Goal: Transaction & Acquisition: Purchase product/service

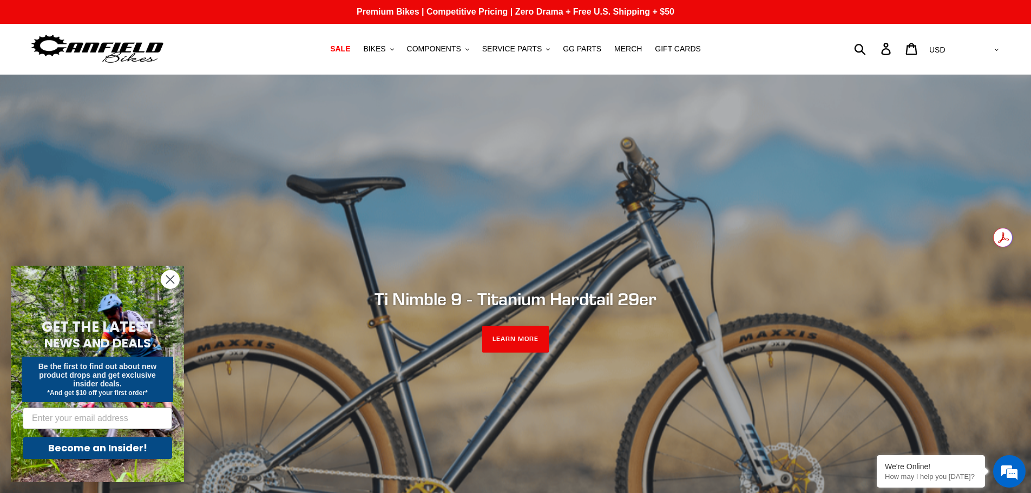
click at [169, 273] on circle "Close dialog" at bounding box center [170, 280] width 18 height 18
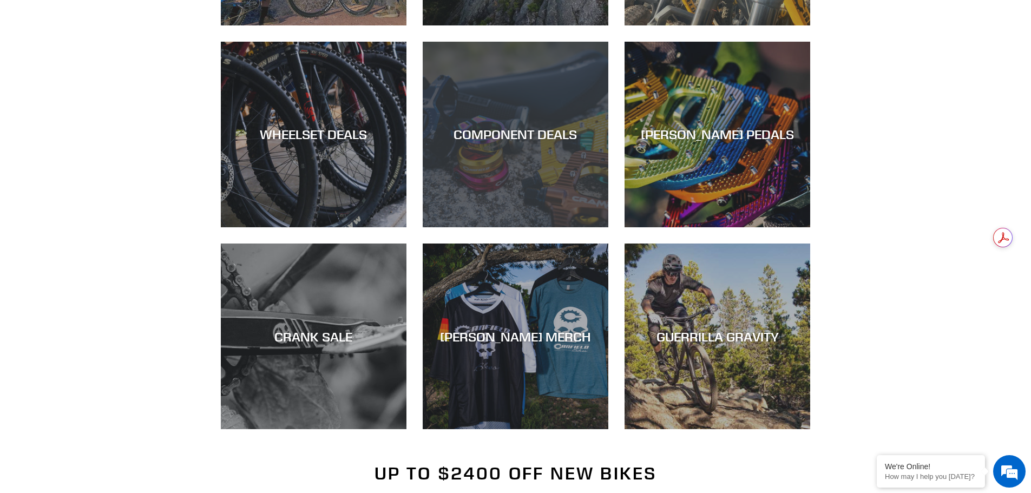
scroll to position [1191, 0]
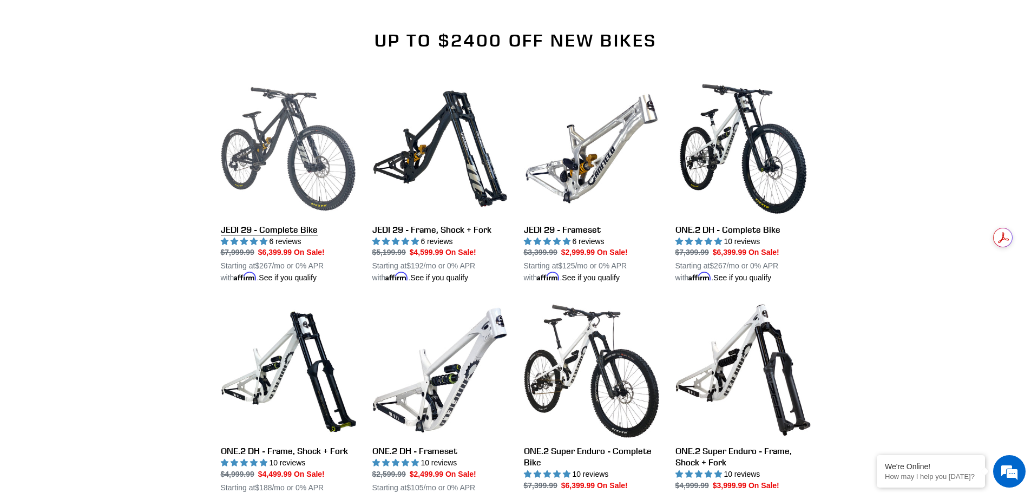
click at [268, 231] on link "JEDI 29 - Complete Bike" at bounding box center [288, 182] width 135 height 203
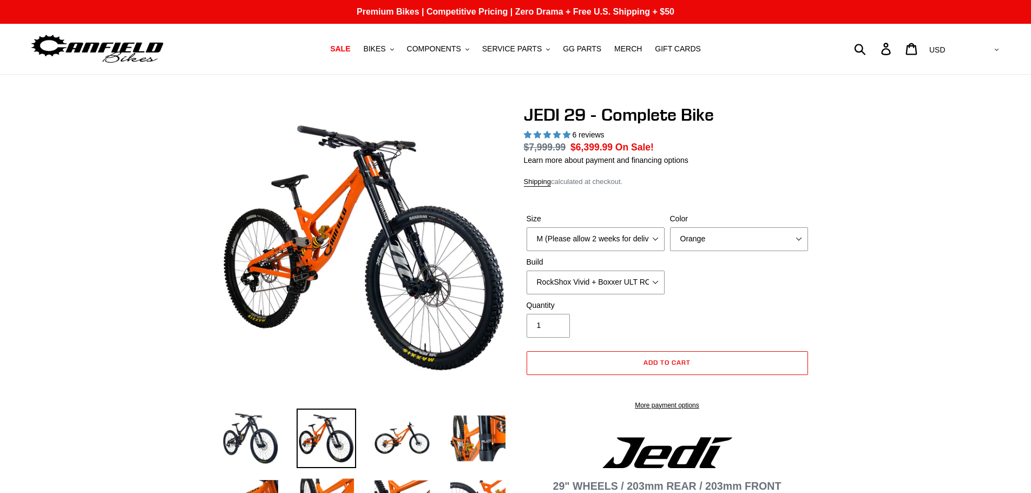
select select "highest-rating"
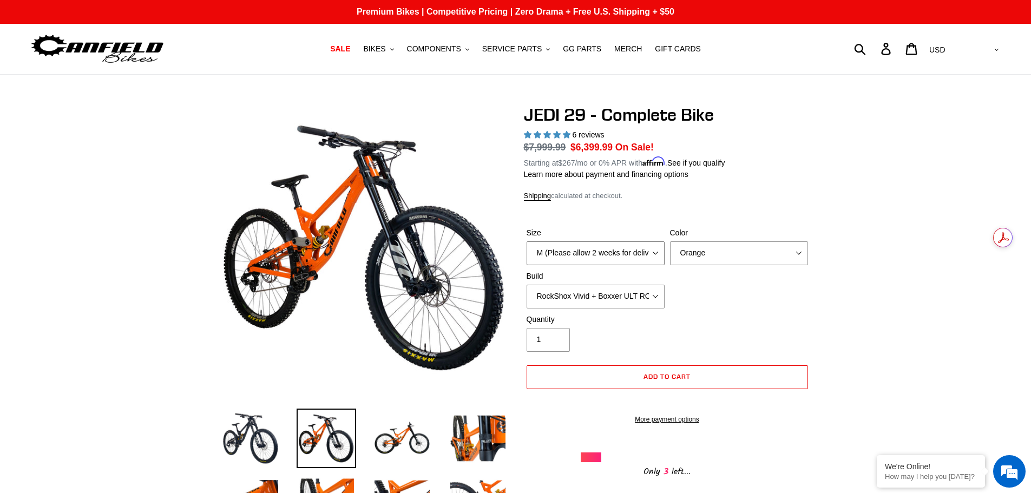
click at [637, 250] on select "M (Please allow 2 weeks for delivery) L (Please allow 2 weeks for delivery) XL …" at bounding box center [596, 253] width 138 height 24
click at [527, 241] on select "M (Please allow 2 weeks for delivery) L (Please allow 2 weeks for delivery) XL …" at bounding box center [596, 253] width 138 height 24
click at [707, 243] on select "Orange Stealth Black Raw" at bounding box center [739, 253] width 138 height 24
select select "Stealth Black"
click at [670, 241] on select "Orange Stealth Black Raw" at bounding box center [739, 253] width 138 height 24
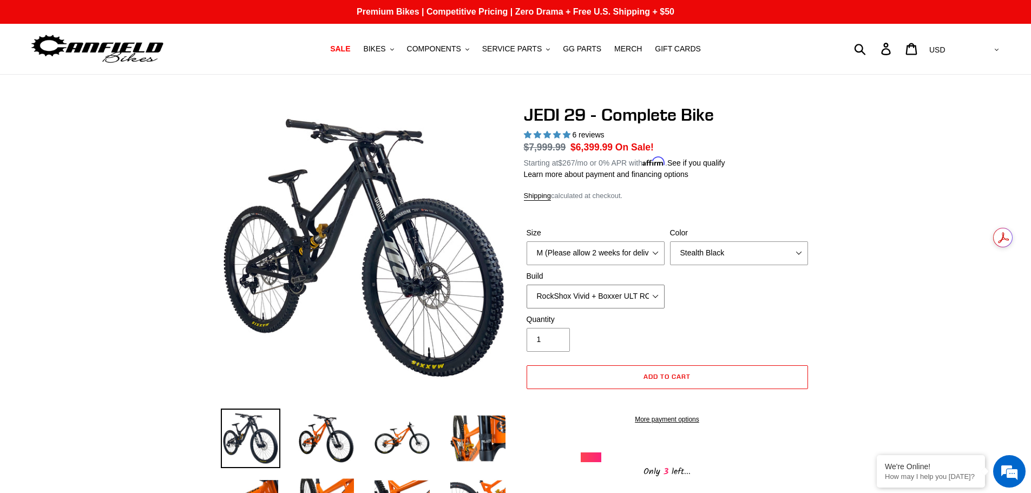
click at [635, 296] on select "RockShox Vivid + Boxxer ULT RC2 C3 200 + SRAM XO RockShox Vivid + Boxxer ULT RC…" at bounding box center [596, 297] width 138 height 24
click at [527, 285] on select "RockShox Vivid + Boxxer ULT RC2 C3 200 + SRAM XO RockShox Vivid + Boxxer ULT RC…" at bounding box center [596, 297] width 138 height 24
click at [595, 290] on select "RockShox Vivid + Boxxer ULT RC2 C3 200 + SRAM XO RockShox Vivid + Boxxer ULT RC…" at bounding box center [596, 297] width 138 height 24
click at [527, 285] on select "RockShox Vivid + Boxxer ULT RC2 C3 200 + SRAM XO RockShox Vivid + Boxxer ULT RC…" at bounding box center [596, 297] width 138 height 24
click at [590, 296] on select "RockShox Vivid + Boxxer ULT RC2 C3 200 + SRAM XO RockShox Vivid + Boxxer ULT RC…" at bounding box center [596, 297] width 138 height 24
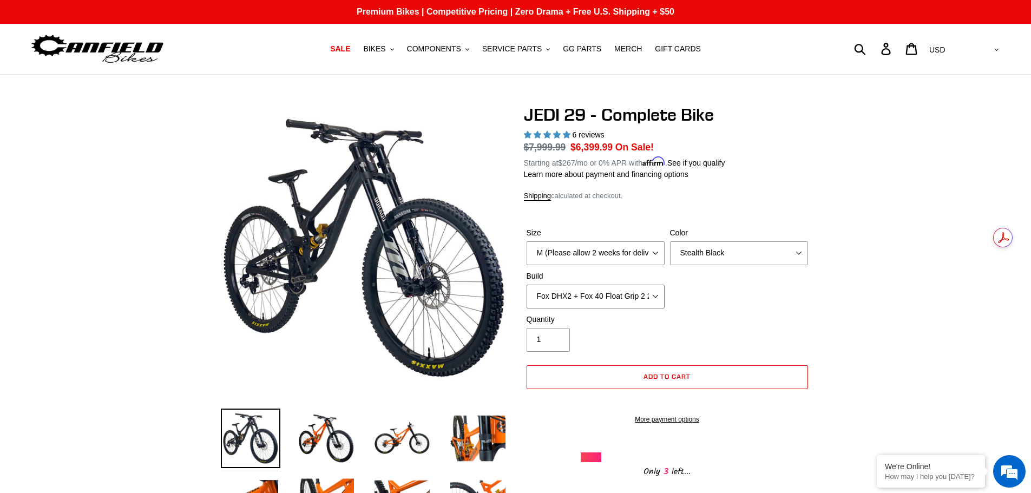
click at [527, 285] on select "RockShox Vivid + Boxxer ULT RC2 C3 200 + SRAM XO RockShox Vivid + Boxxer ULT RC…" at bounding box center [596, 297] width 138 height 24
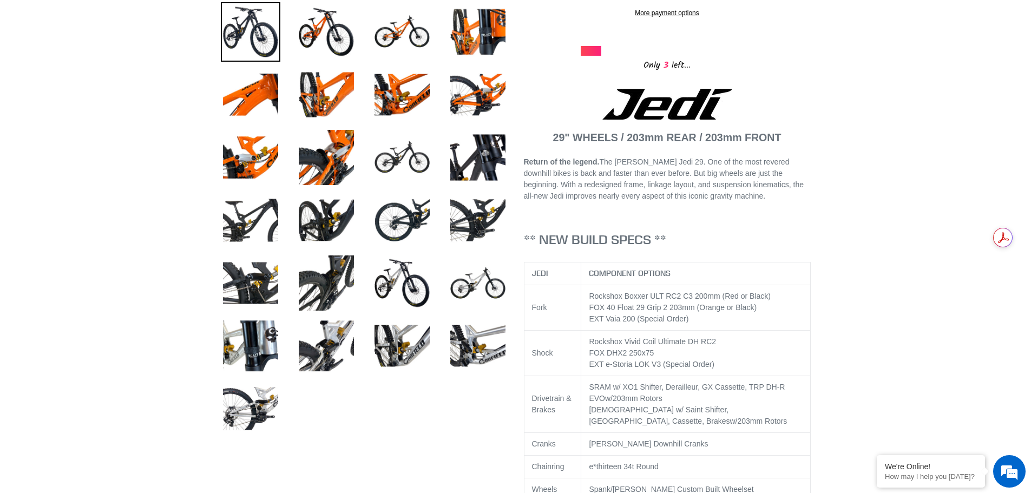
scroll to position [433, 0]
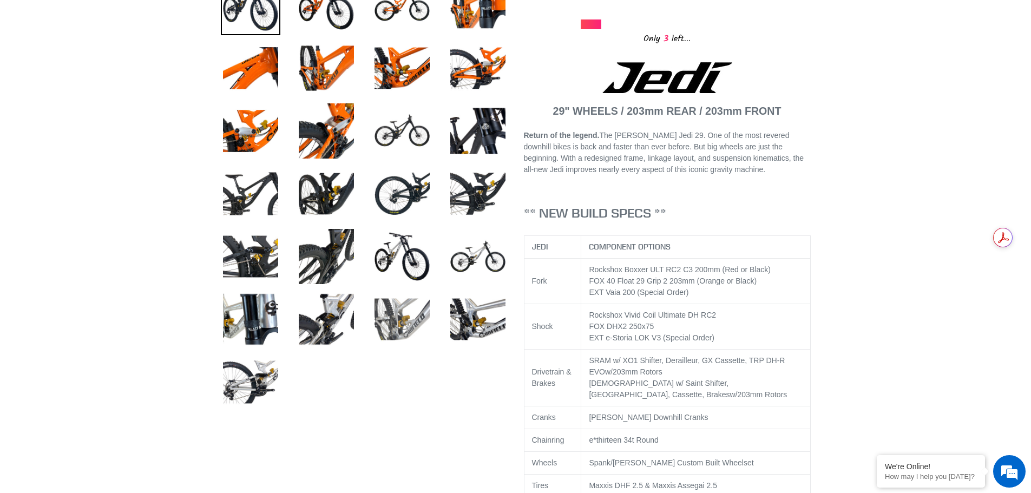
click at [416, 324] on img at bounding box center [402, 320] width 60 height 60
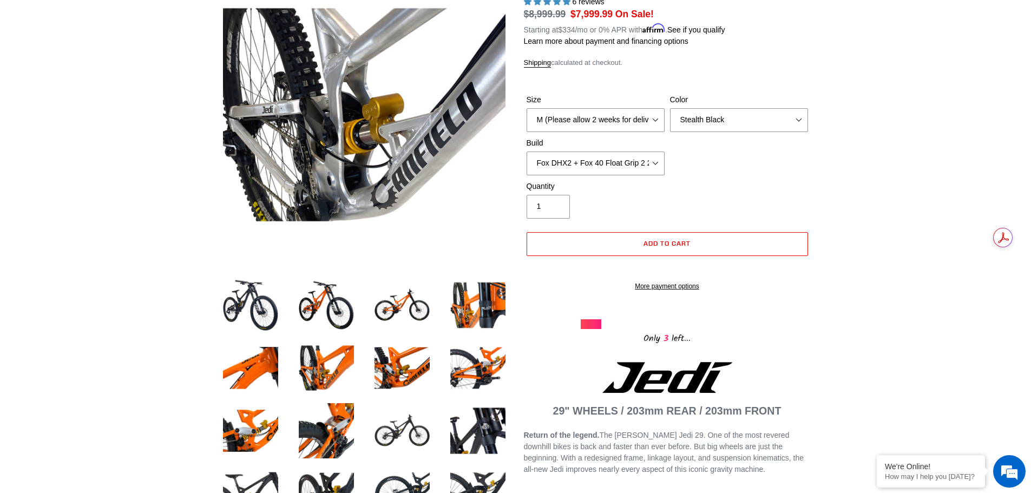
scroll to position [108, 0]
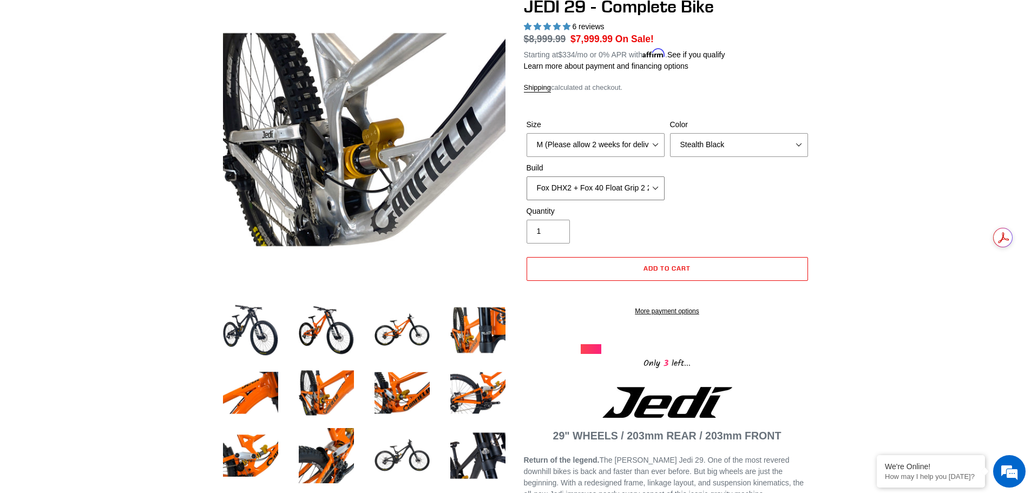
click at [655, 188] on select "RockShox Vivid + Boxxer ULT RC2 C3 200 + SRAM XO RockShox Vivid + Boxxer ULT RC…" at bounding box center [596, 188] width 138 height 24
select select "Fox DHX2 + Fox 40 Float Grip 2 203 + SRAM XO"
click at [527, 176] on select "RockShox Vivid + Boxxer ULT RC2 C3 200 + SRAM XO RockShox Vivid + Boxxer ULT RC…" at bounding box center [596, 188] width 138 height 24
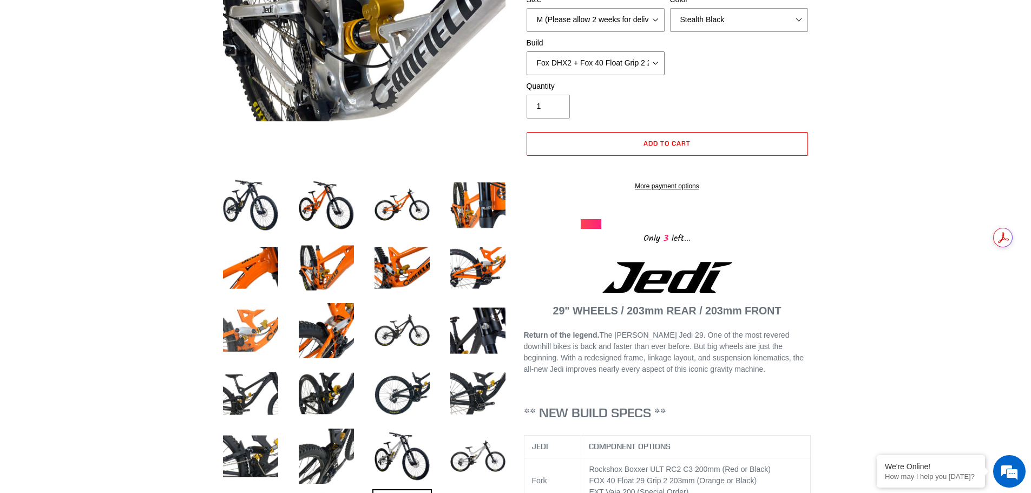
scroll to position [325, 0]
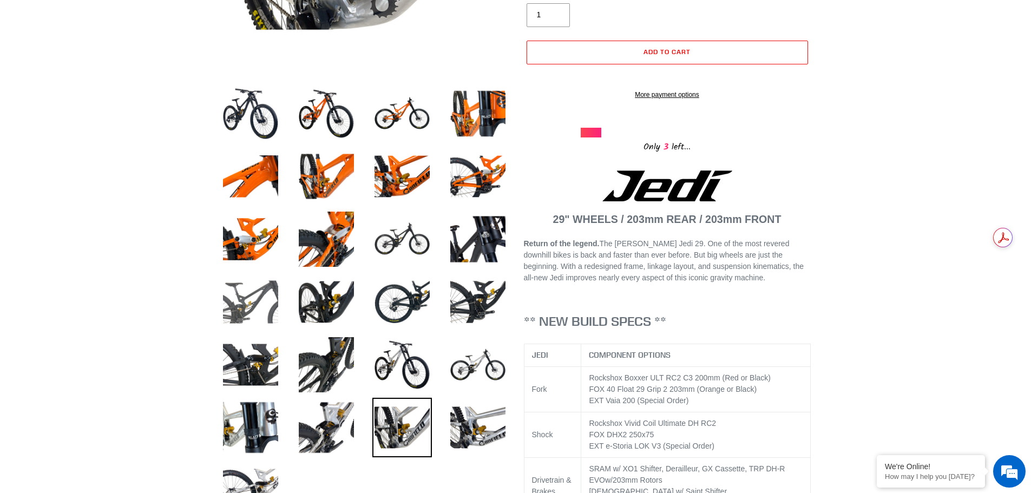
click at [247, 311] on img at bounding box center [251, 302] width 60 height 60
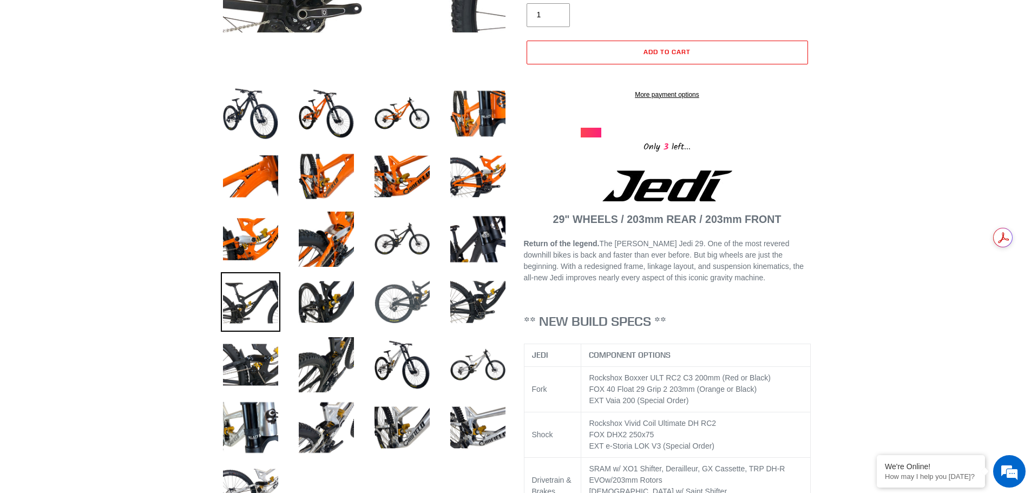
click at [394, 308] on img at bounding box center [402, 302] width 60 height 60
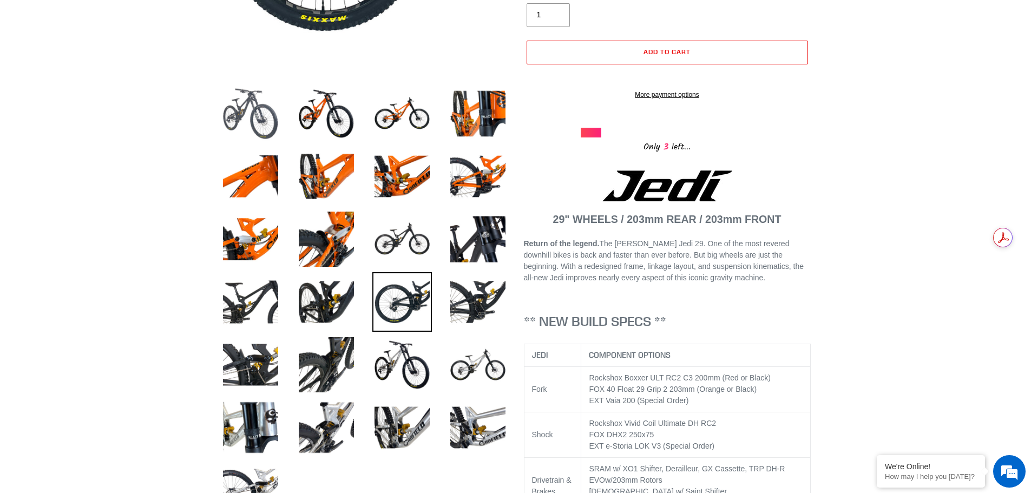
click at [262, 116] on img at bounding box center [251, 114] width 60 height 60
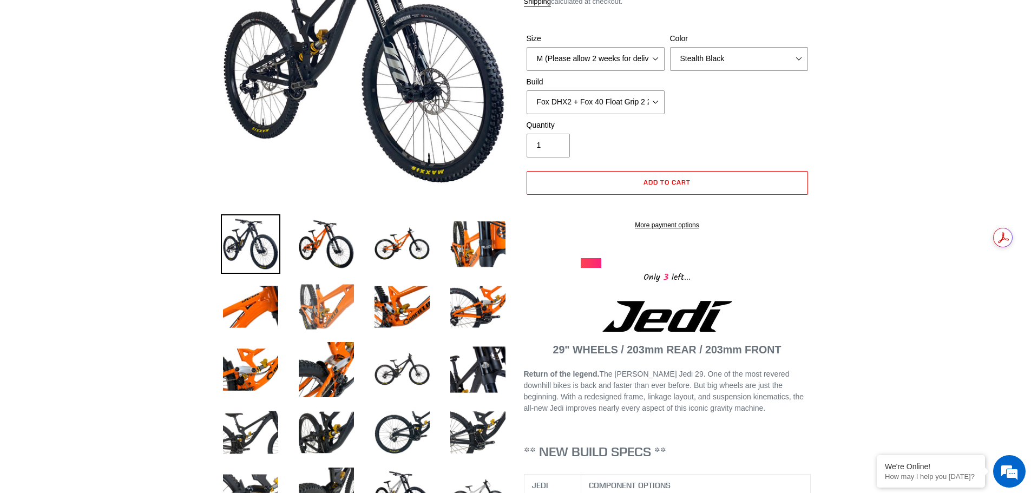
scroll to position [0, 0]
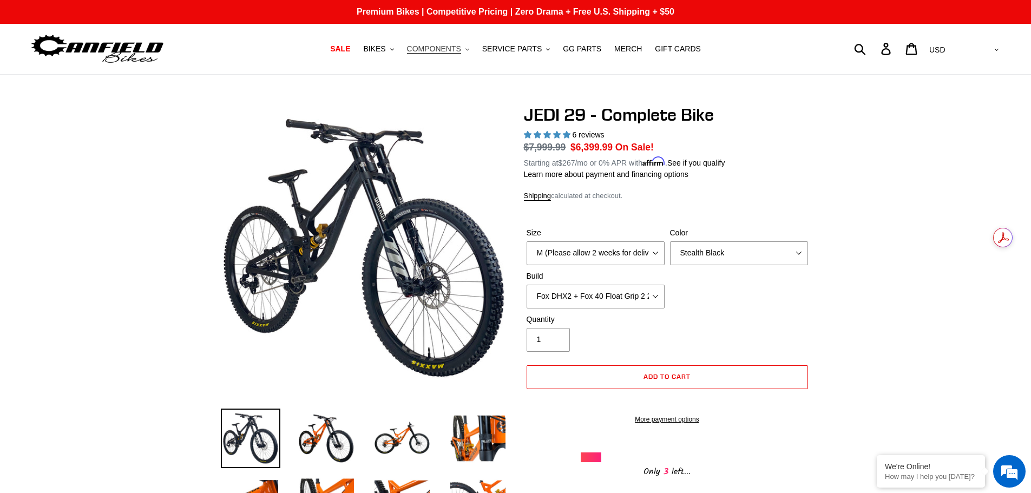
click at [443, 53] on span "COMPONENTS" at bounding box center [434, 48] width 54 height 9
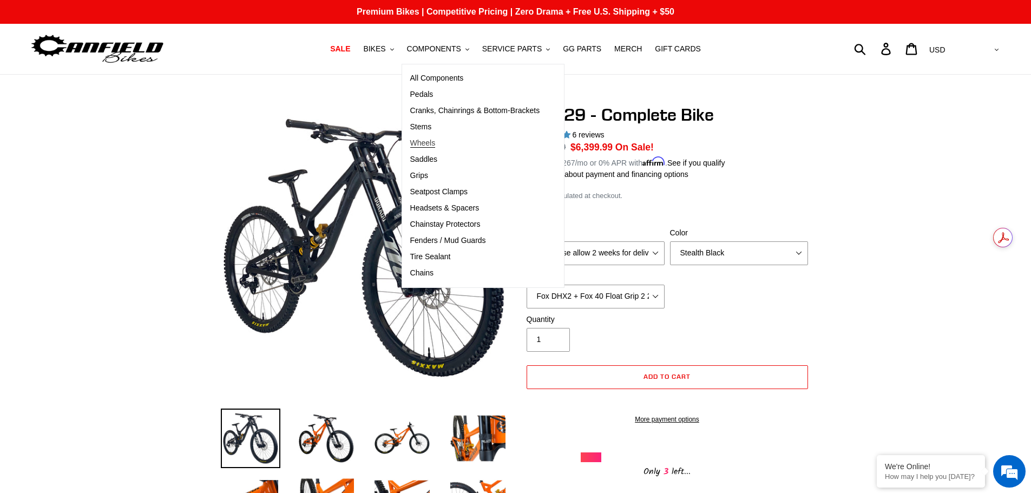
click at [426, 142] on span "Wheels" at bounding box center [422, 143] width 25 height 9
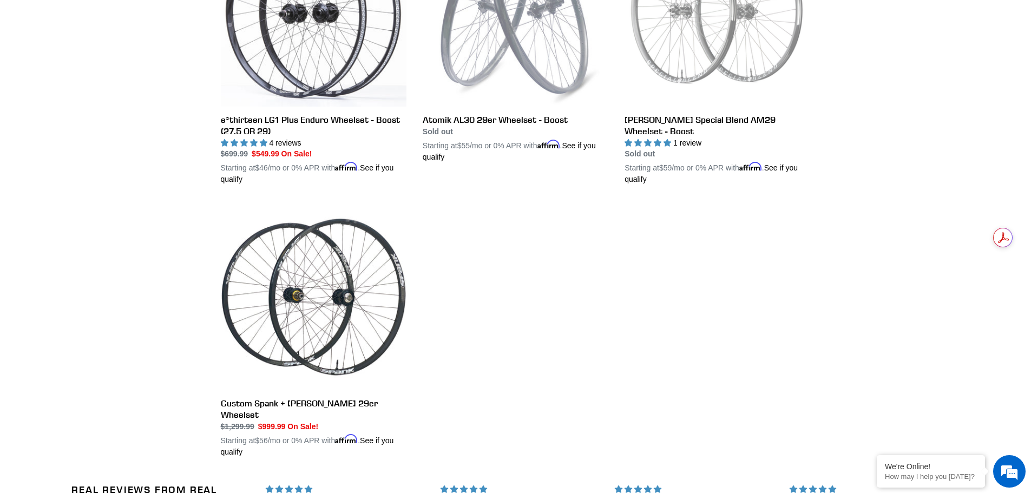
scroll to position [433, 0]
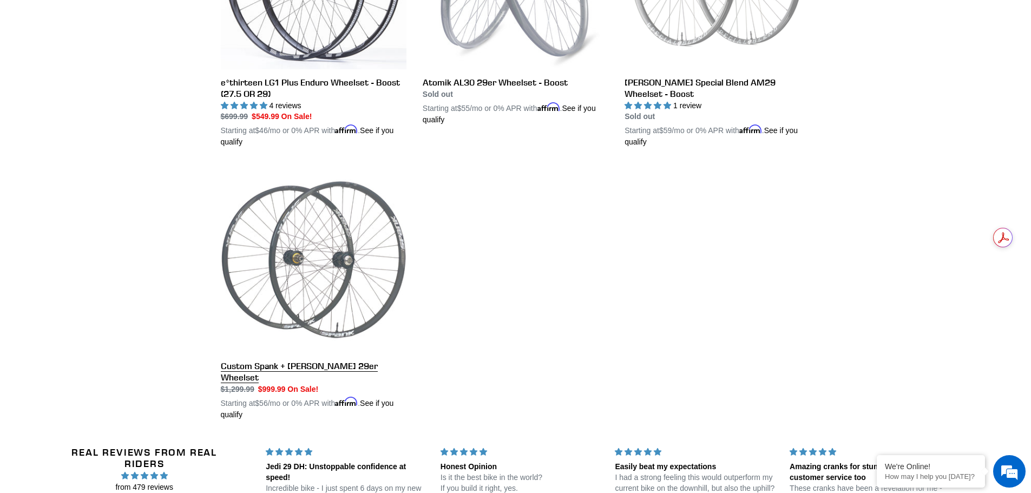
click at [354, 367] on link "Custom Spank + Hadley DH 29er Wheelset" at bounding box center [314, 293] width 186 height 253
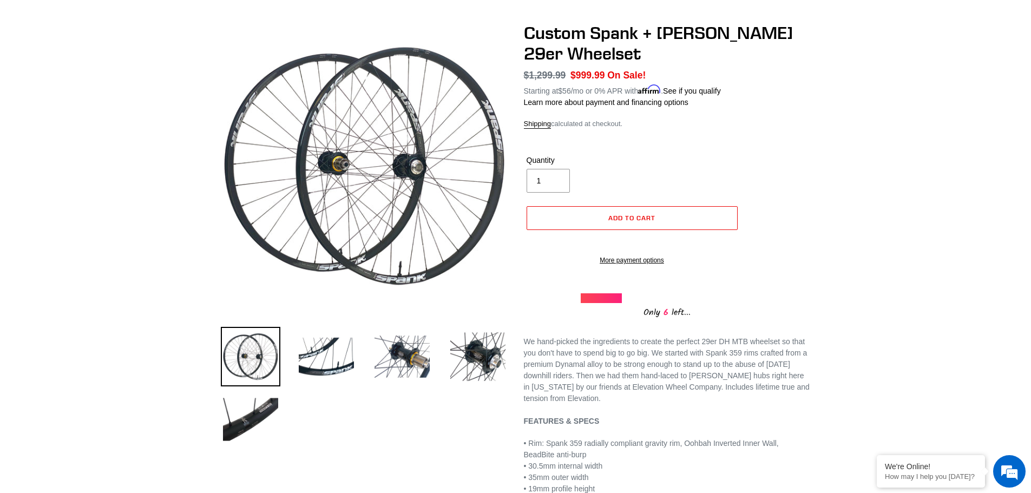
scroll to position [217, 0]
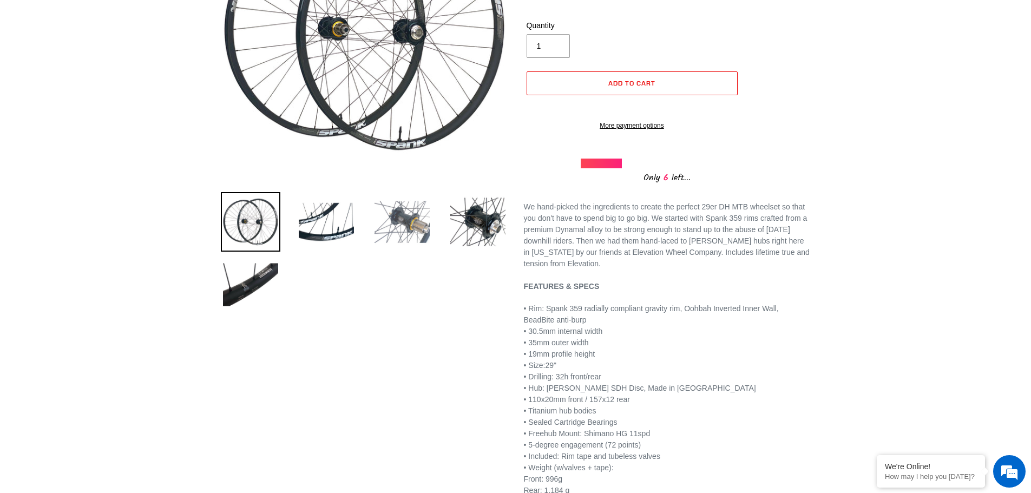
click at [408, 230] on img at bounding box center [402, 222] width 60 height 60
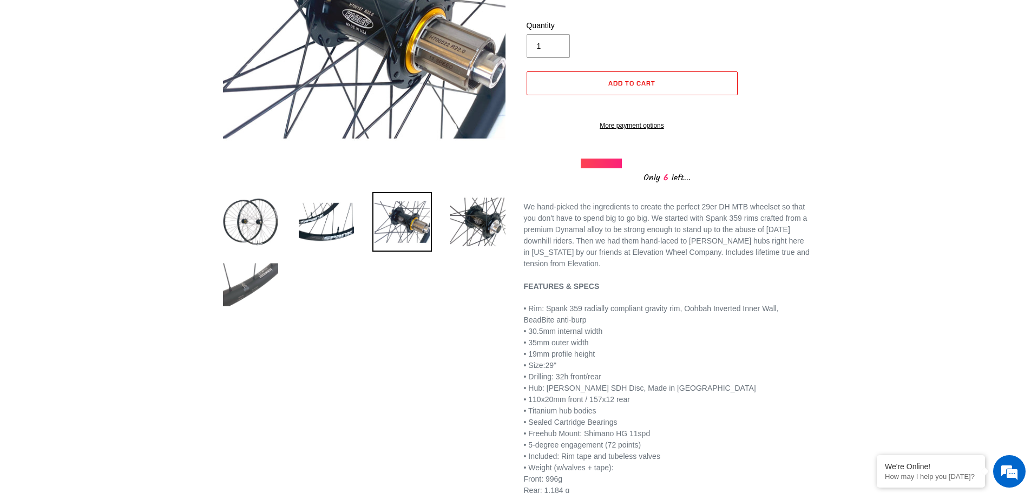
click at [240, 273] on img at bounding box center [251, 285] width 60 height 60
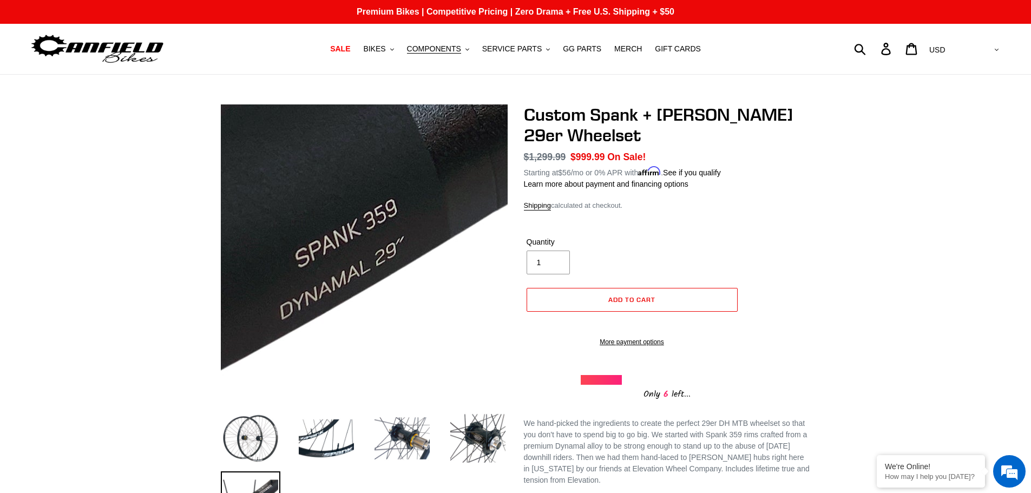
scroll to position [0, 0]
